Goal: Task Accomplishment & Management: Use online tool/utility

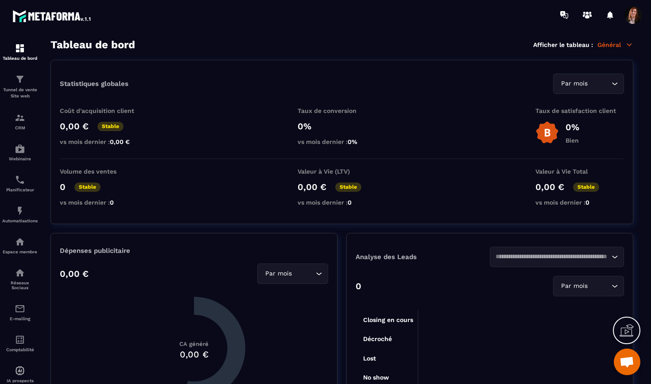
scroll to position [3773, 0]
click at [20, 120] on img at bounding box center [20, 118] width 11 height 11
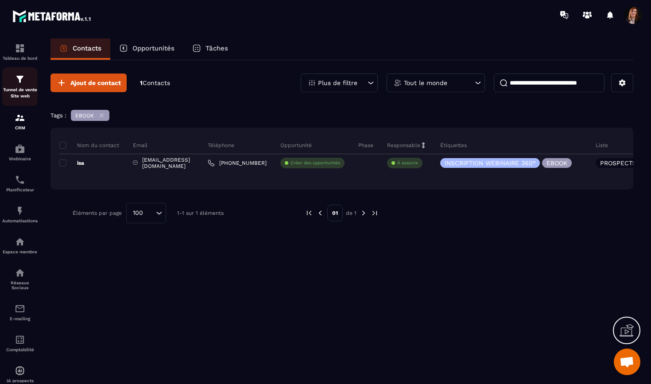
click at [16, 81] on img at bounding box center [20, 79] width 11 height 11
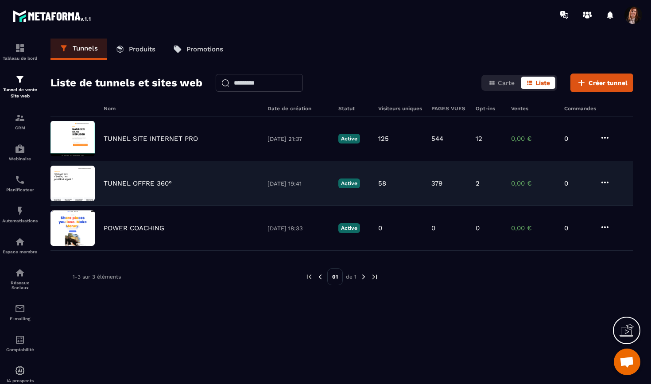
click at [77, 178] on img at bounding box center [73, 183] width 44 height 35
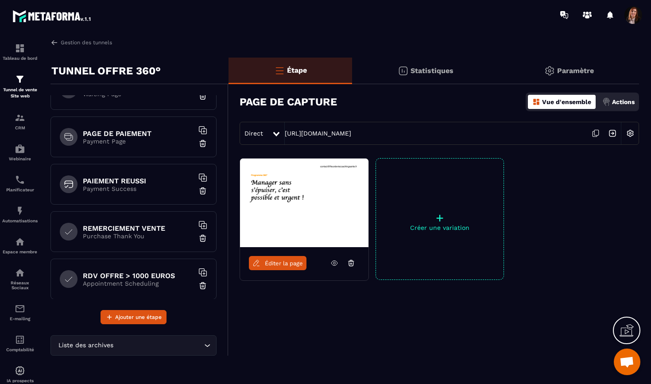
scroll to position [122, 0]
click at [138, 182] on h6 "PAIEMENT REUSSI" at bounding box center [138, 180] width 111 height 8
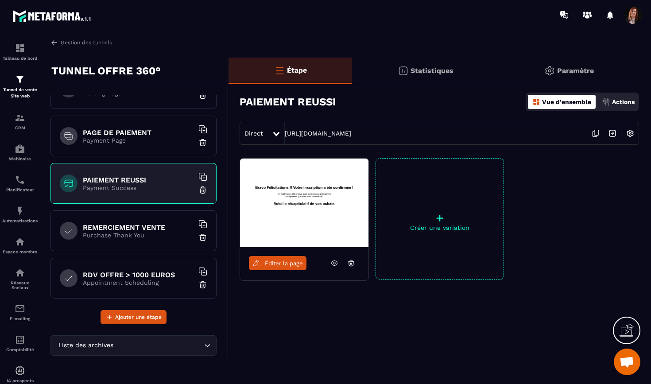
click at [268, 194] on img at bounding box center [304, 203] width 129 height 89
click at [276, 263] on span "Éditer la page" at bounding box center [284, 263] width 38 height 7
